Goal: Task Accomplishment & Management: Manage account settings

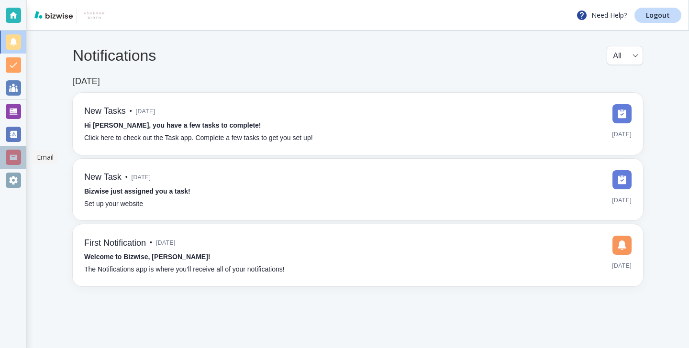
click at [6, 154] on div at bounding box center [13, 157] width 15 height 15
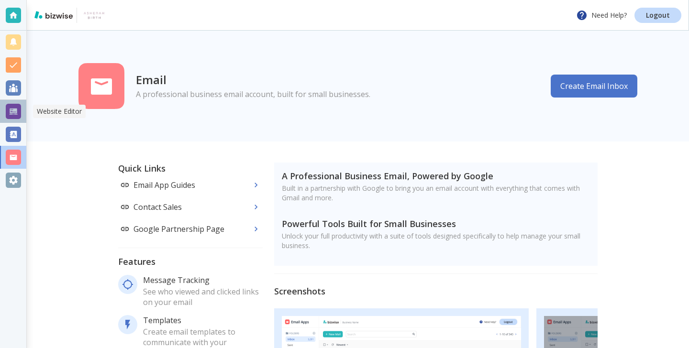
click at [23, 116] on div at bounding box center [13, 111] width 26 height 23
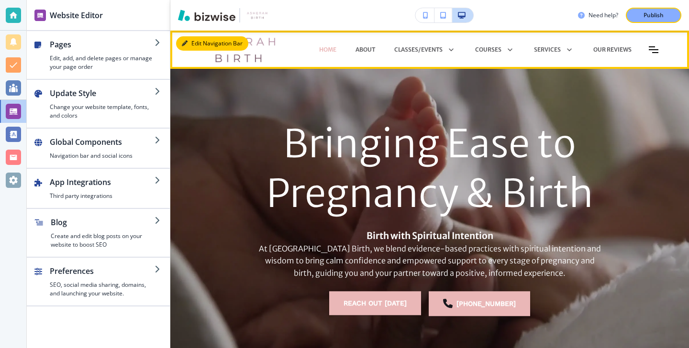
click at [192, 42] on button "Edit Navigation Bar" at bounding box center [212, 43] width 72 height 14
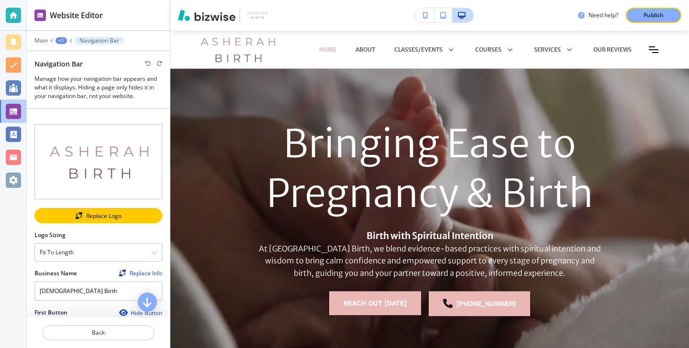
click at [95, 210] on button "Replace Logo" at bounding box center [98, 215] width 128 height 15
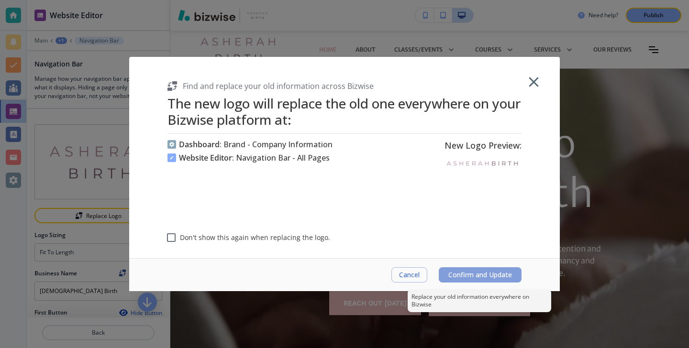
click at [458, 277] on span "Confirm and Update" at bounding box center [480, 275] width 64 height 8
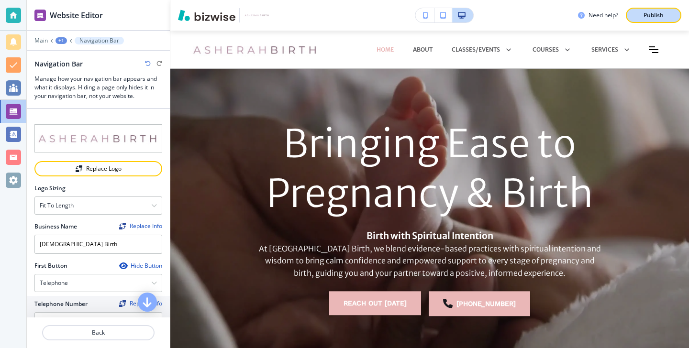
click at [661, 14] on p "Publish" at bounding box center [654, 15] width 20 height 9
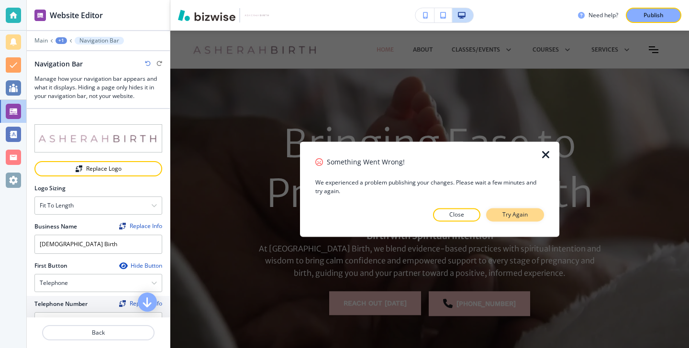
click at [541, 210] on button "Try Again" at bounding box center [515, 215] width 58 height 13
click at [540, 210] on button "Try Again" at bounding box center [515, 215] width 58 height 13
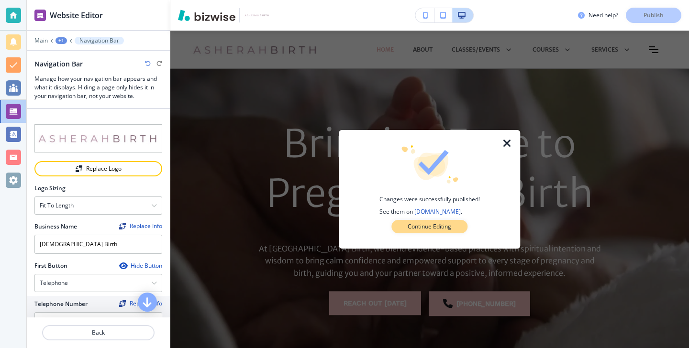
click at [466, 224] on button "Continue Editing" at bounding box center [430, 226] width 76 height 13
